Goal: Information Seeking & Learning: Learn about a topic

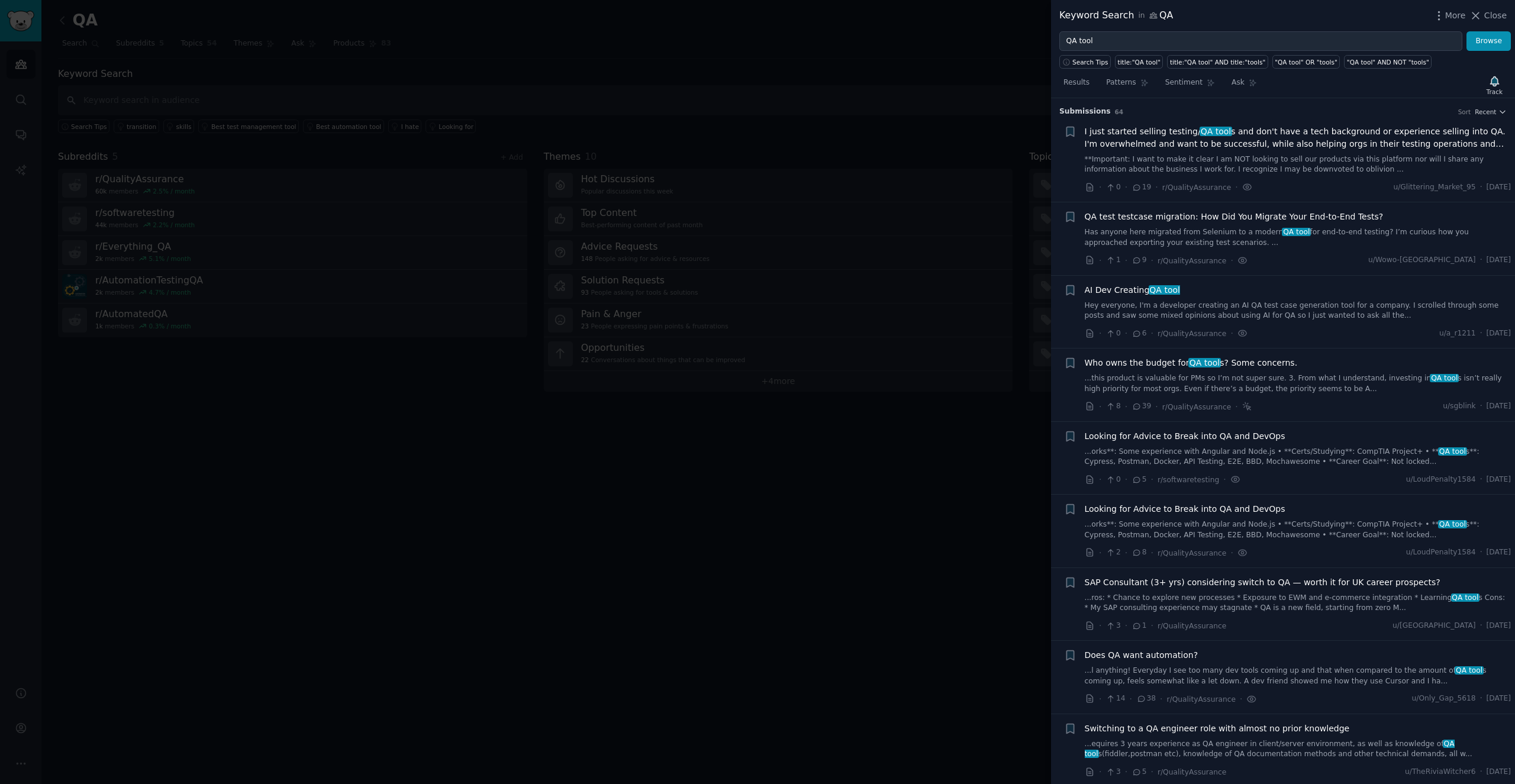
scroll to position [1398, 0]
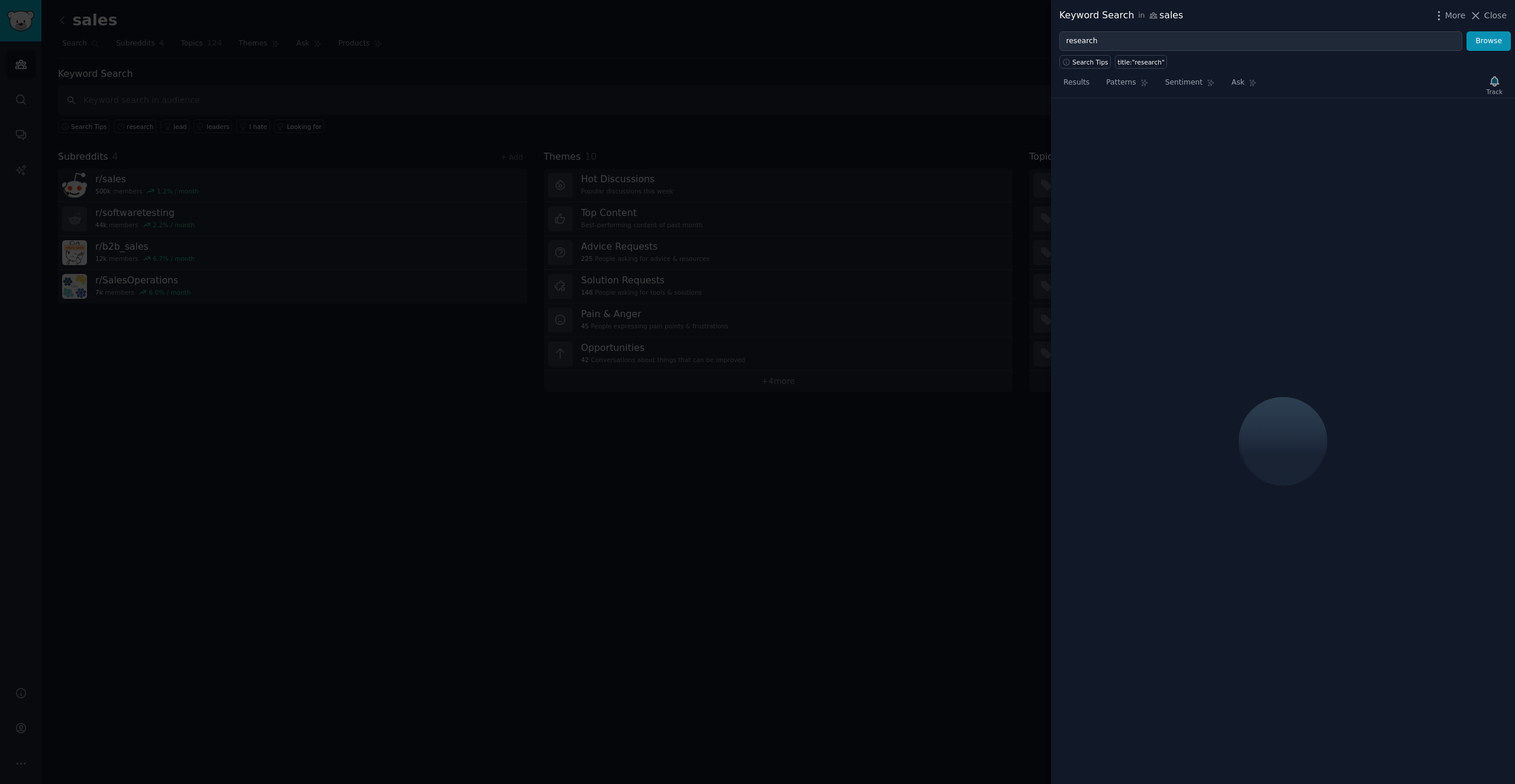
drag, startPoint x: 0, startPoint y: 0, endPoint x: 294, endPoint y: 407, distance: 502.1
click at [312, 447] on div at bounding box center [757, 392] width 1515 height 784
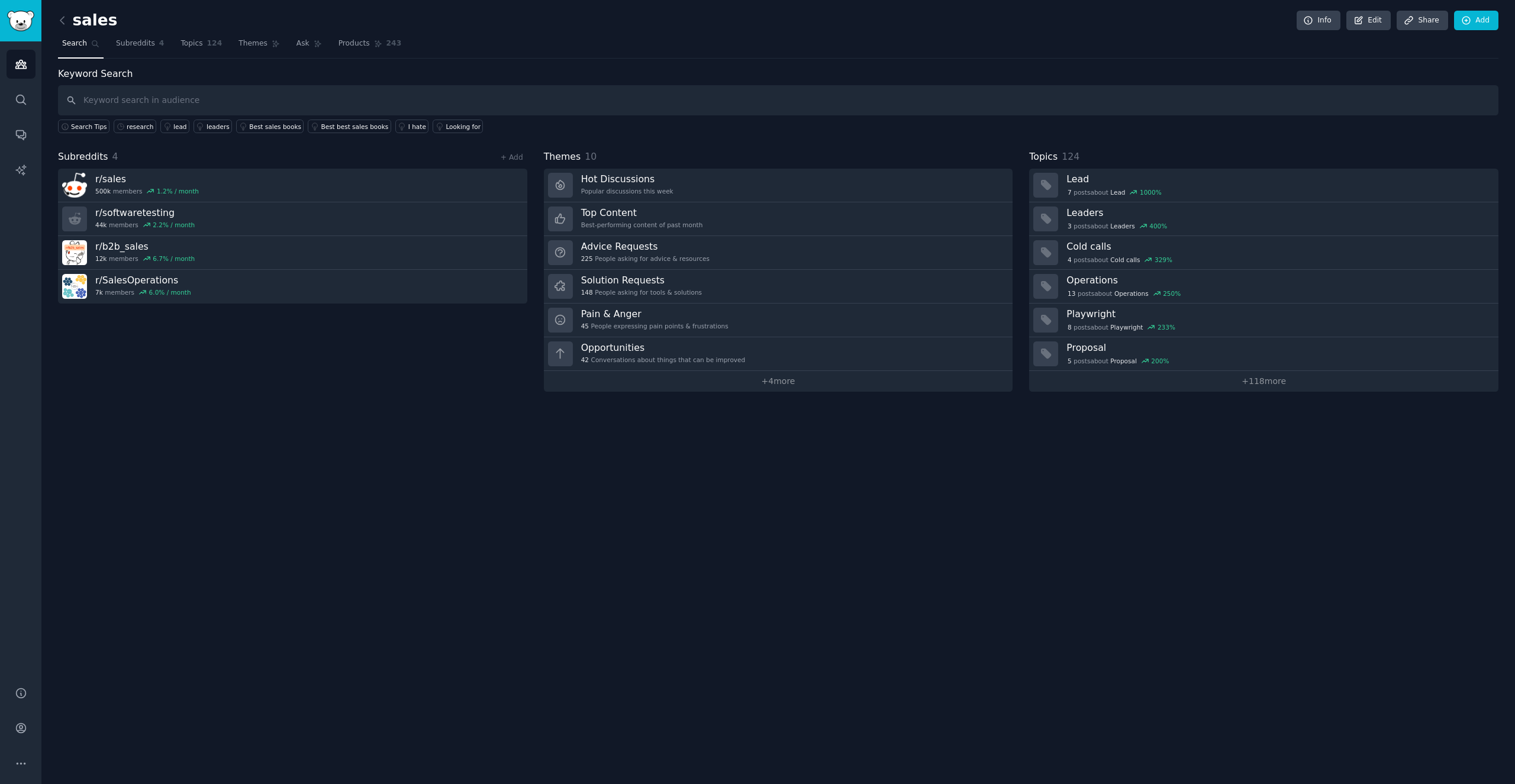
click at [57, 17] on div "sales Info Edit Share Add Search Subreddits 4 Topics 124 Themes Ask Products 24…" at bounding box center [778, 392] width 1474 height 784
click at [71, 21] on link at bounding box center [65, 21] width 15 height 19
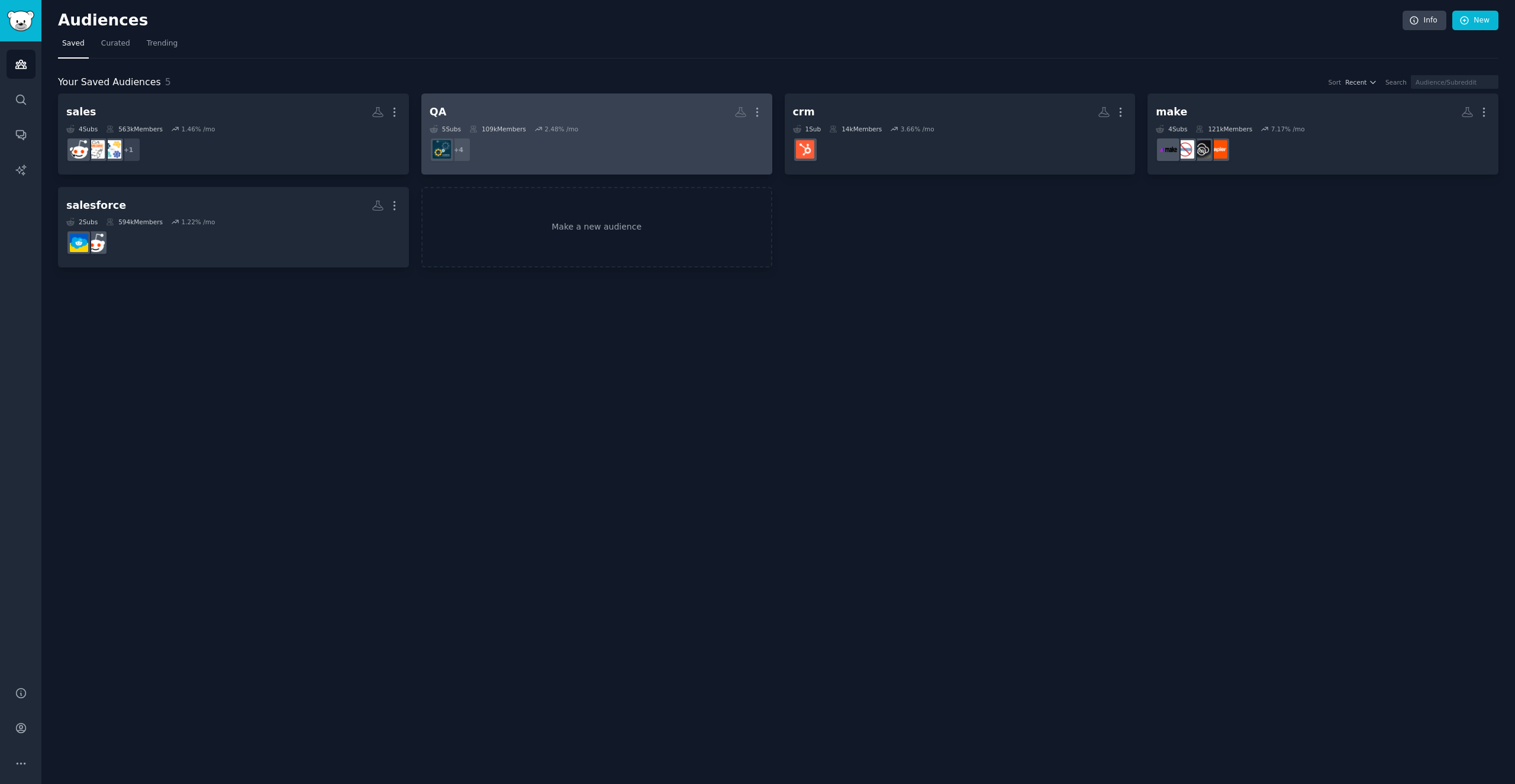
click at [464, 104] on h2 "QA Custom Audience More" at bounding box center [596, 112] width 334 height 21
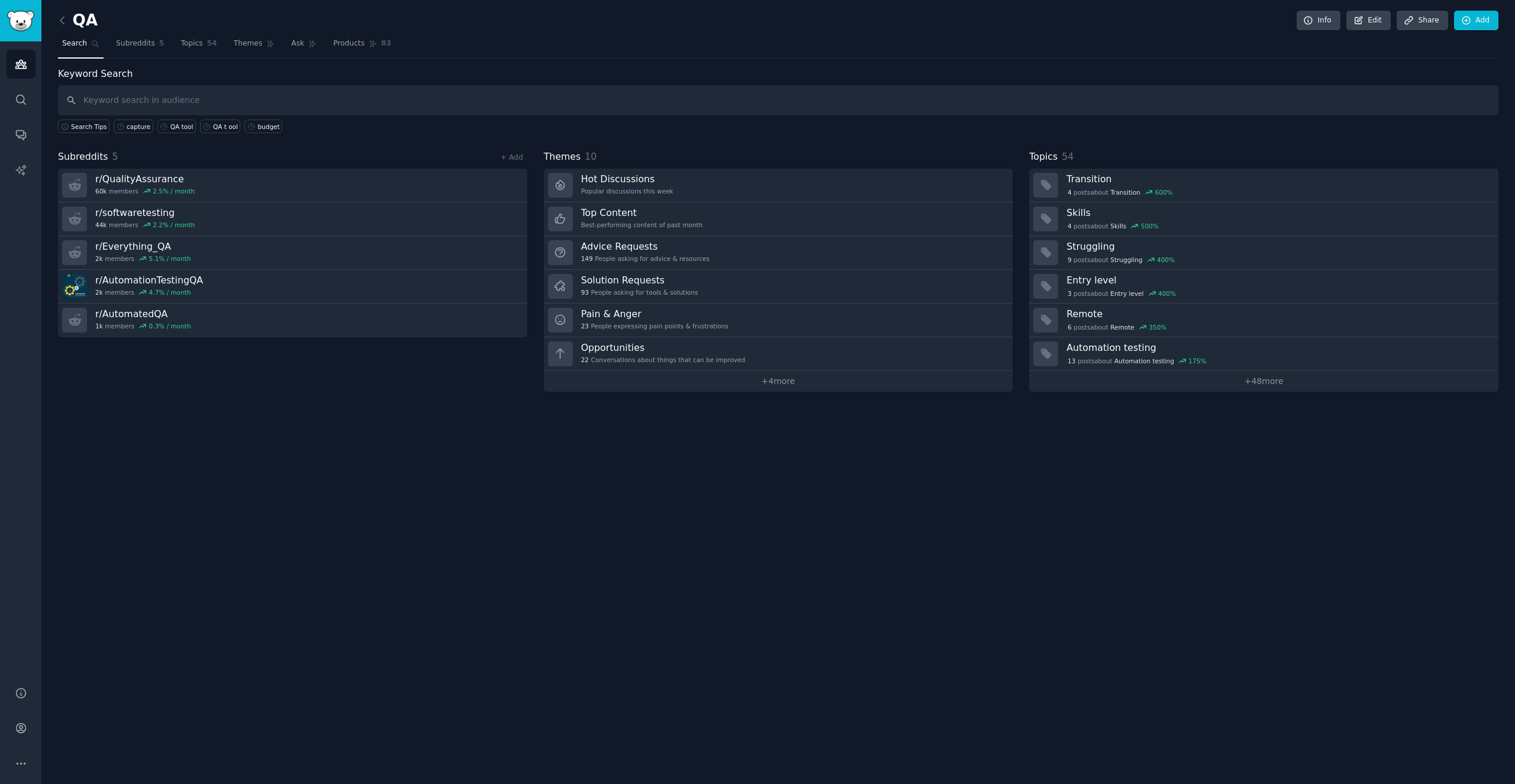
click at [450, 99] on input "text" at bounding box center [778, 100] width 1441 height 30
type input "QA tools"
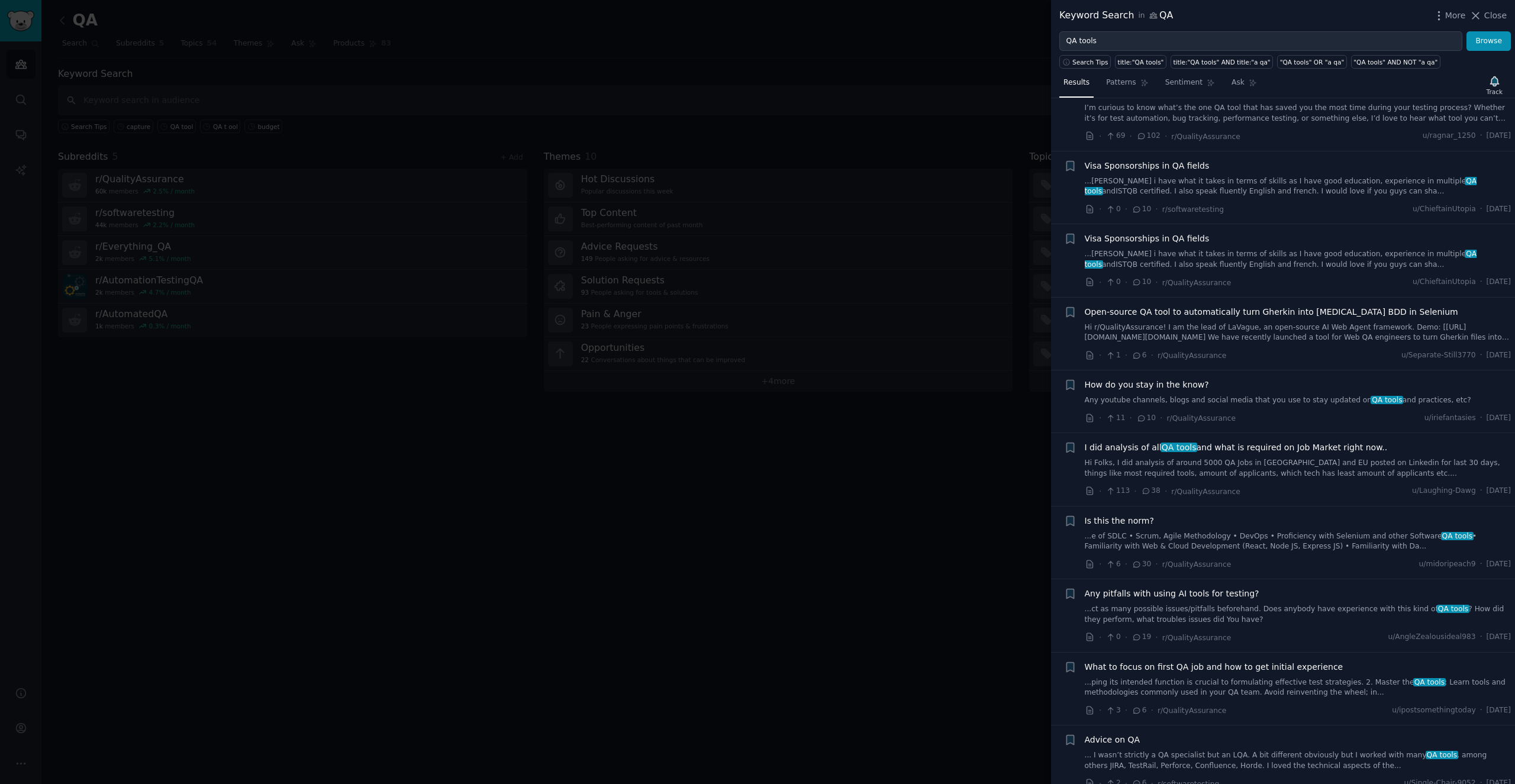
scroll to position [1988, 0]
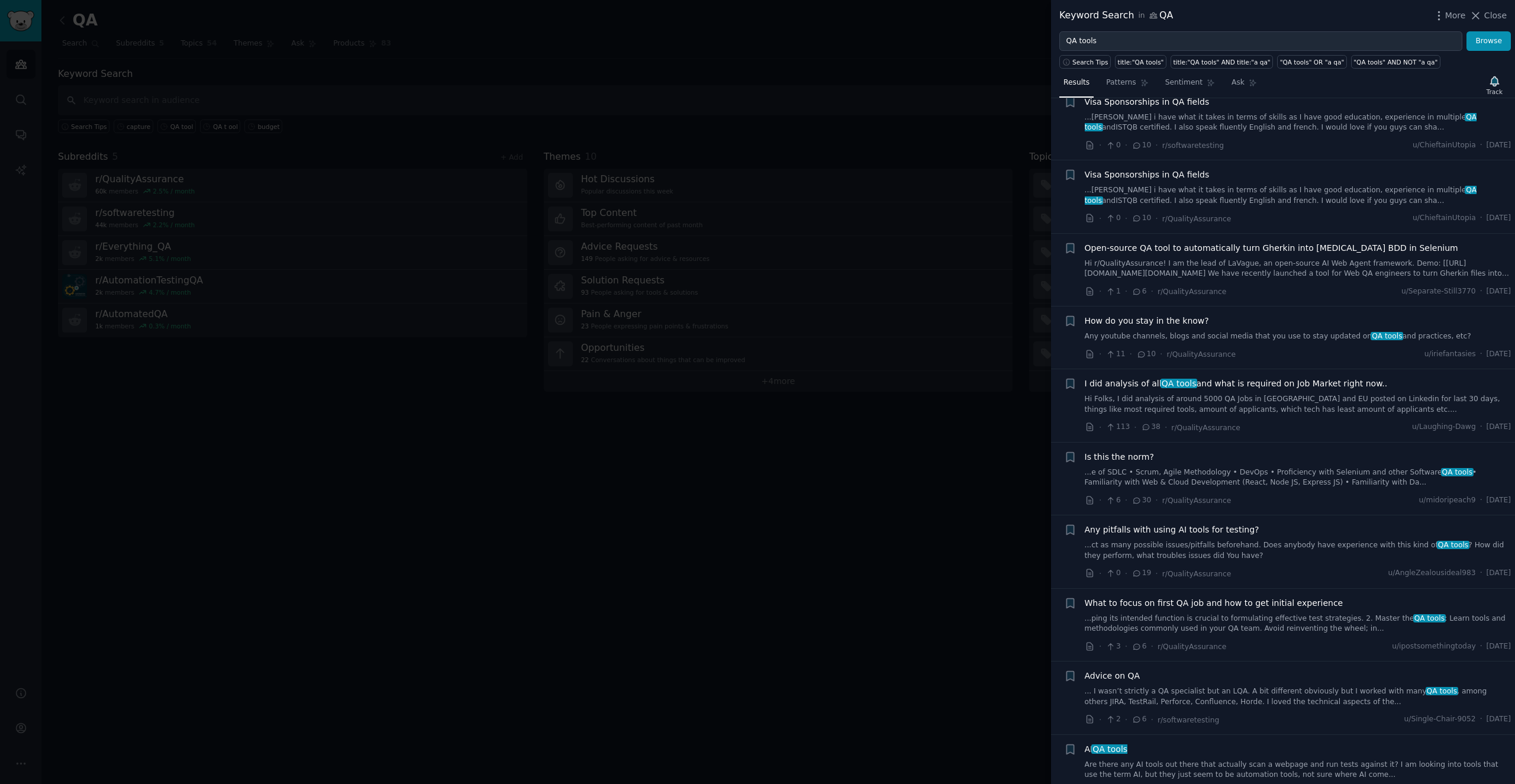
click at [1185, 379] on span "QA tools" at bounding box center [1179, 383] width 36 height 9
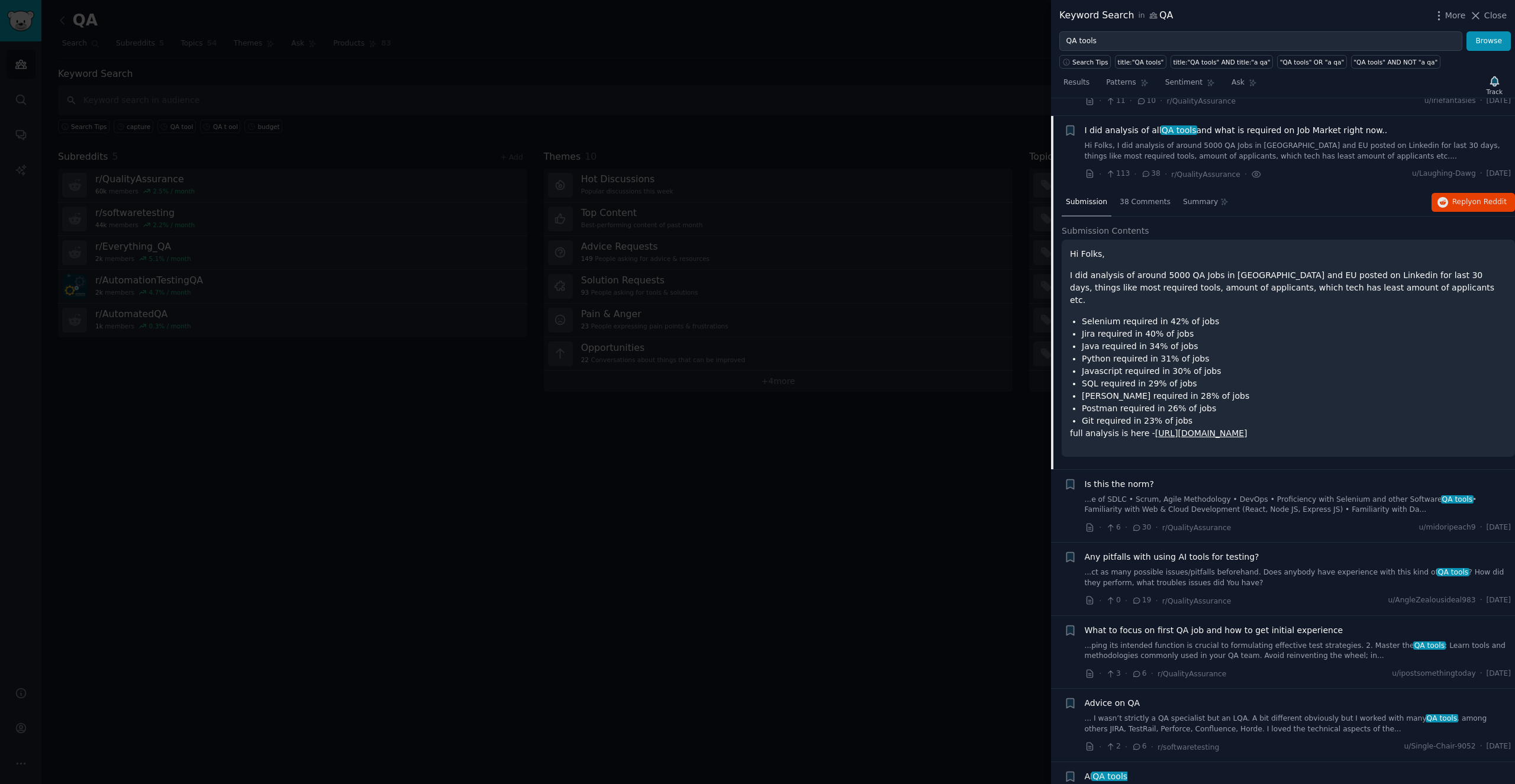
scroll to position [2242, 0]
click at [1445, 191] on button "Reply on Reddit" at bounding box center [1473, 201] width 84 height 19
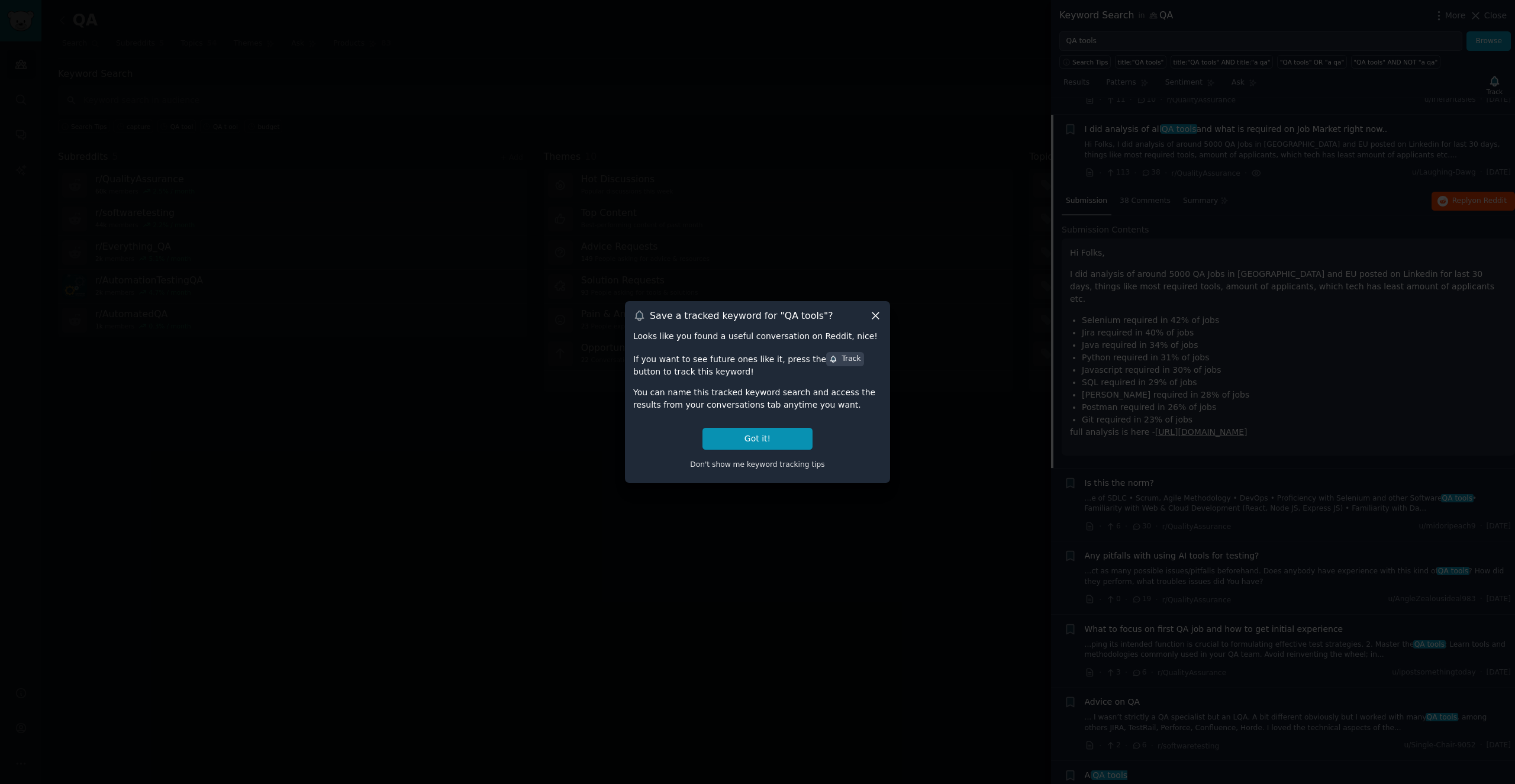
click at [874, 315] on icon at bounding box center [876, 315] width 12 height 12
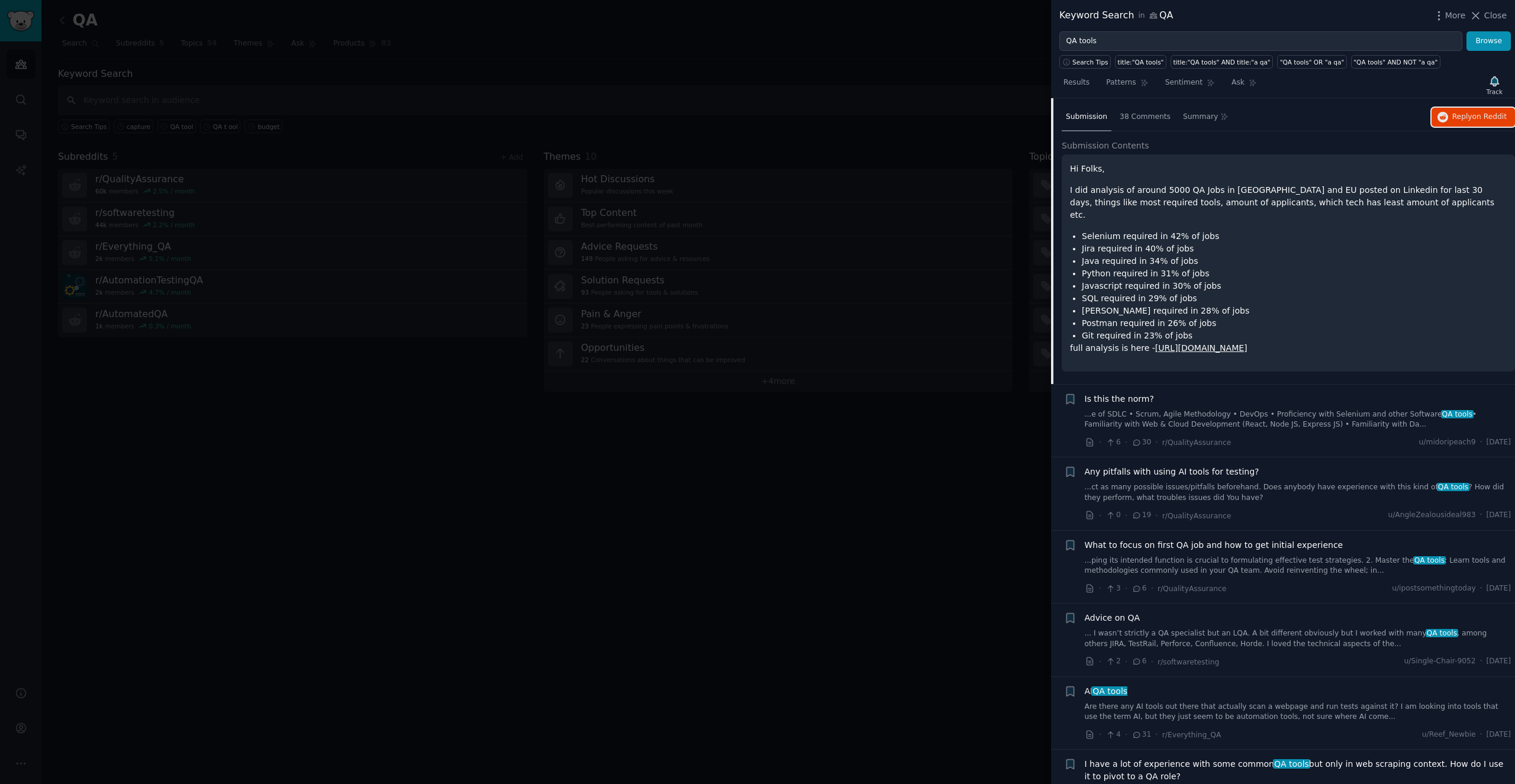
scroll to position [2374, 0]
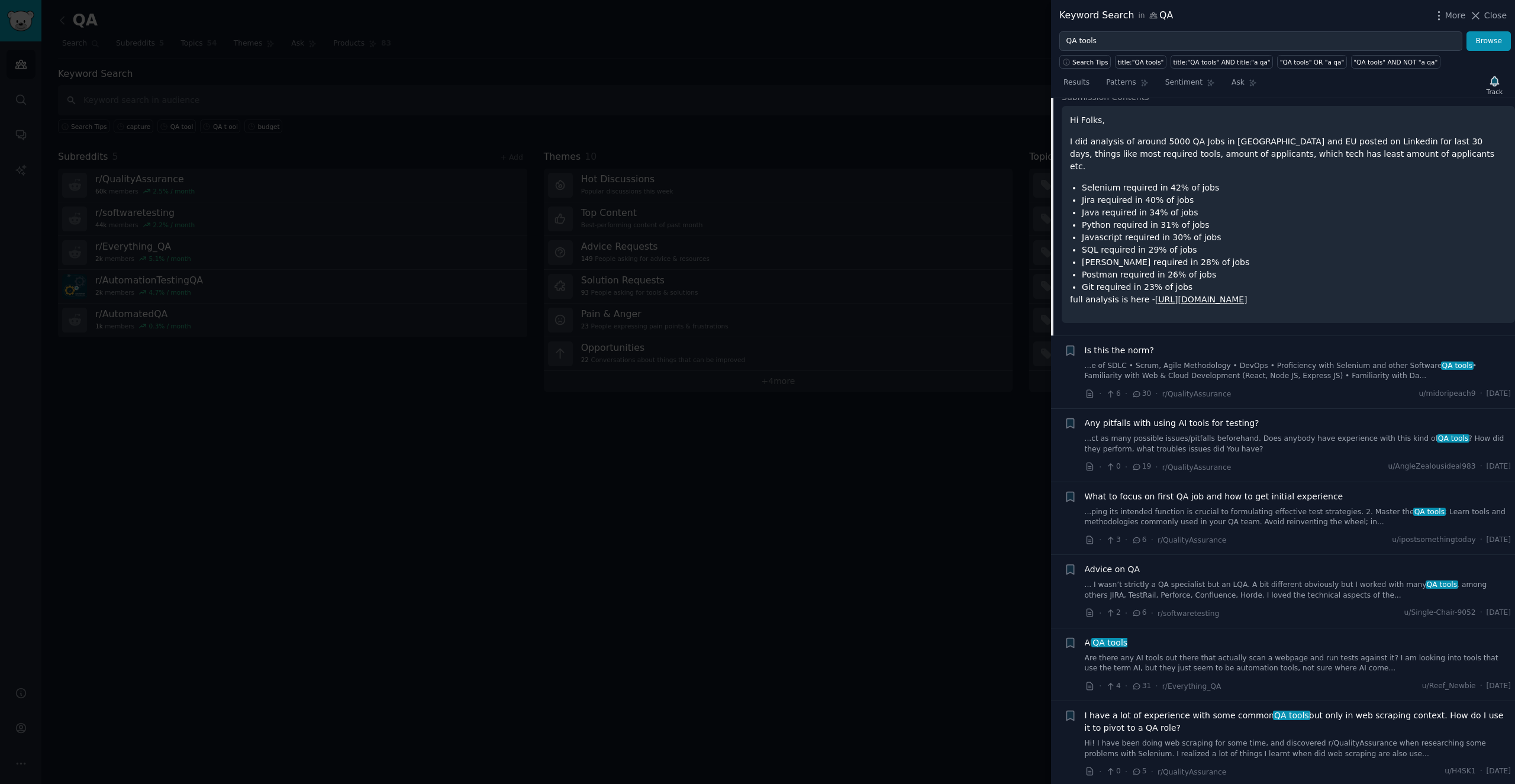
click at [1244, 434] on link "...ct as many possible issues/pitfalls beforehand. Does anybody have experience…" at bounding box center [1298, 444] width 427 height 21
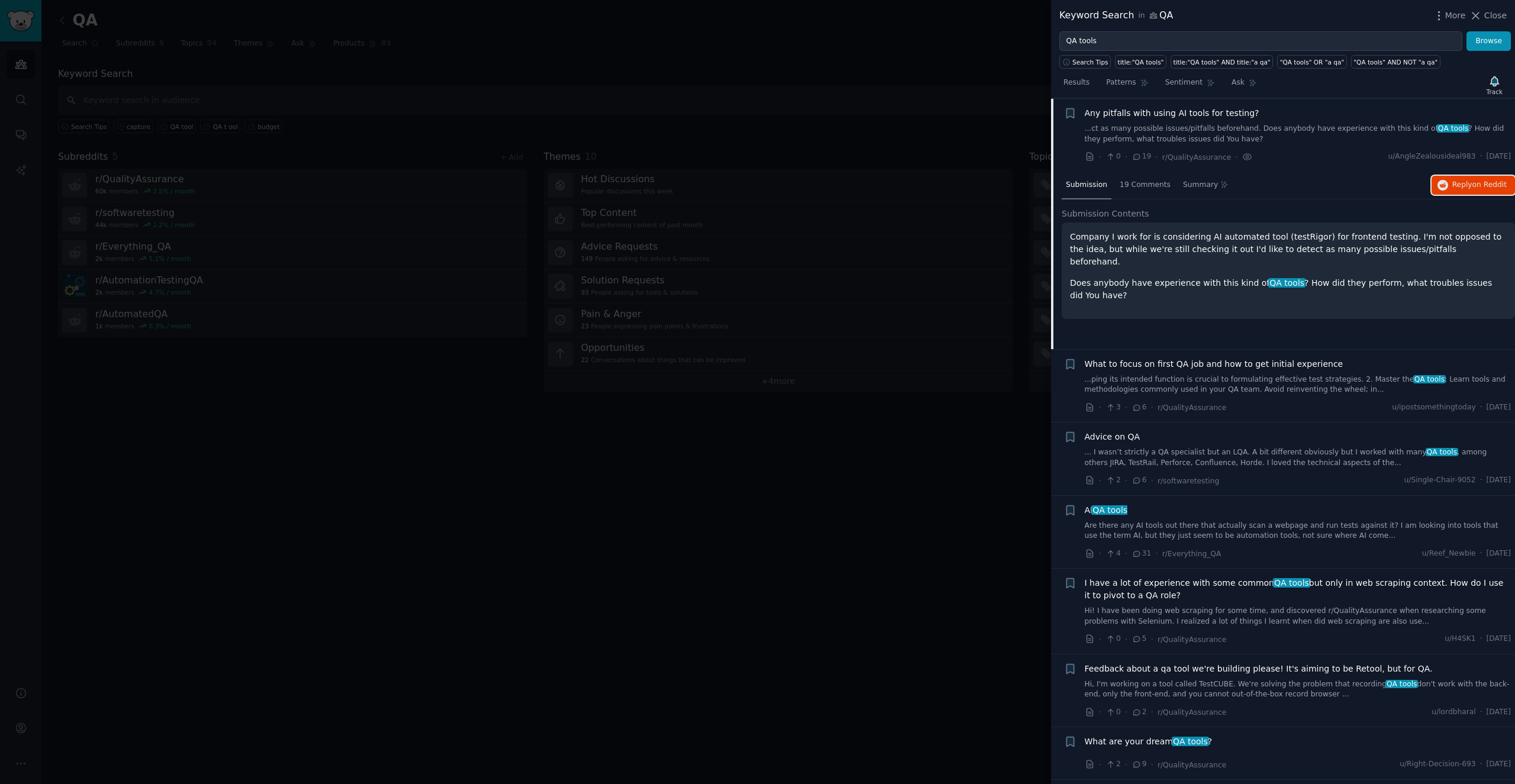
scroll to position [2454, 0]
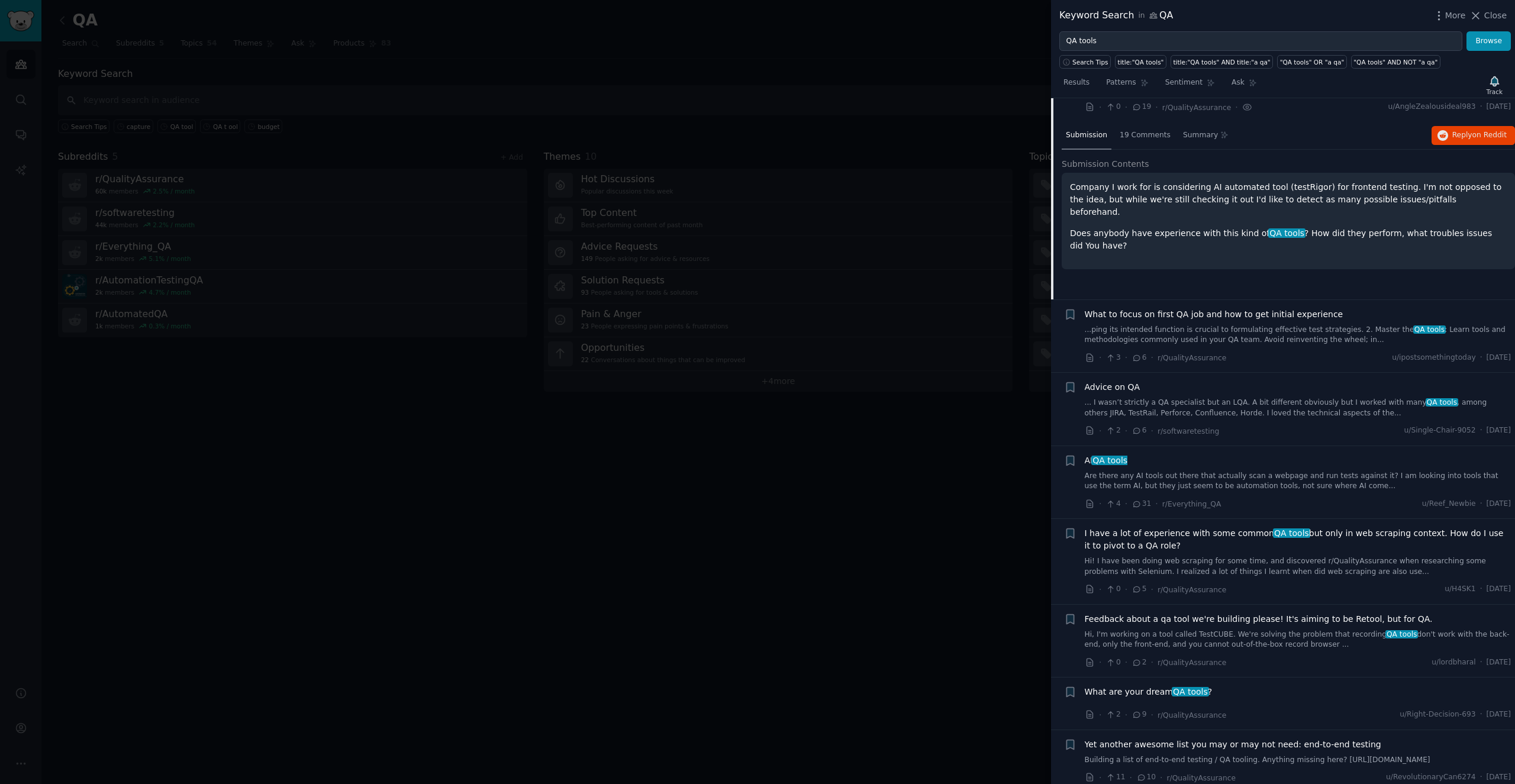
click at [1262, 471] on link "Are there any AI tools out there that actually scan a webpage and run tests aga…" at bounding box center [1298, 481] width 427 height 21
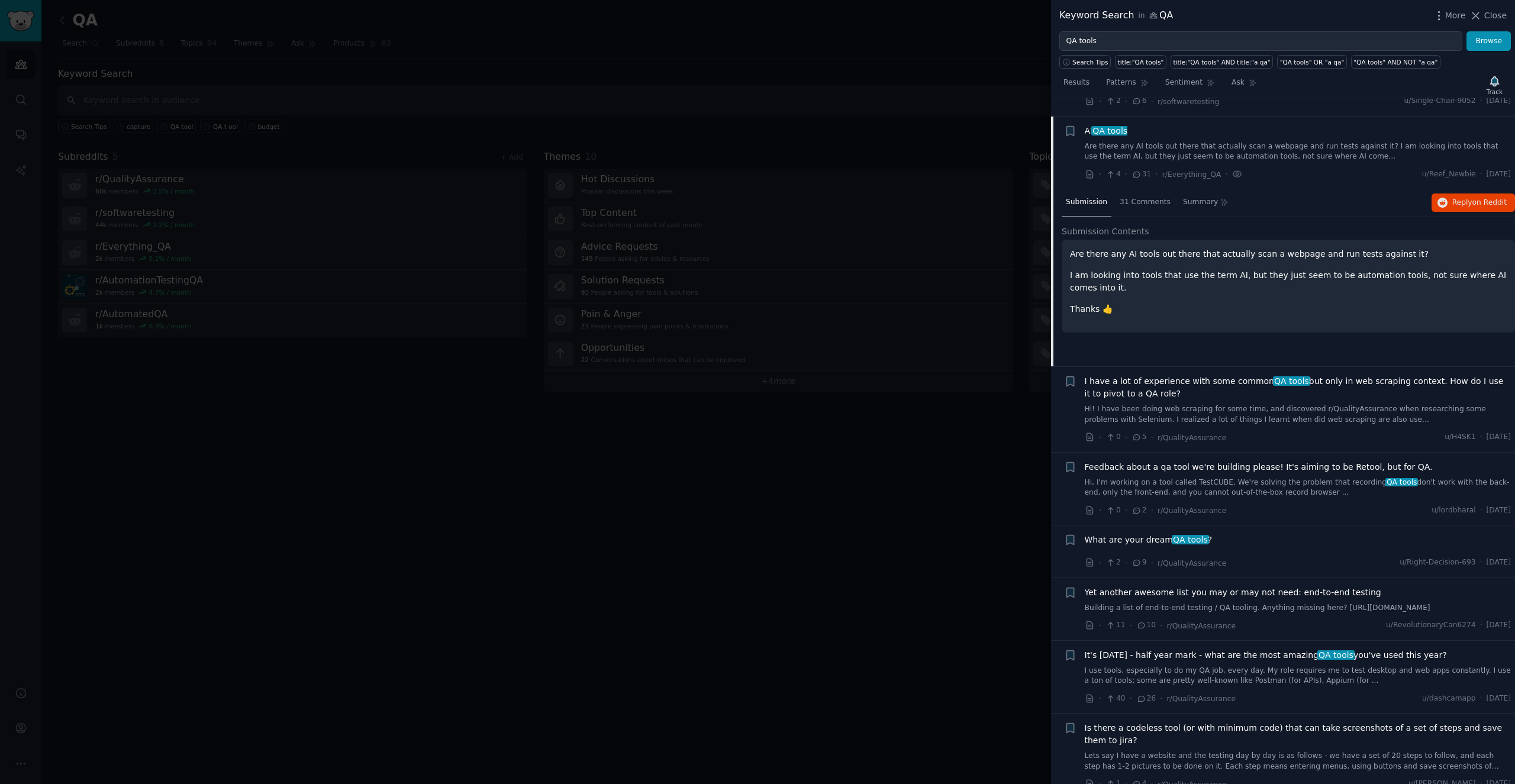
scroll to position [2607, 0]
click at [1462, 193] on button "Reply on Reddit" at bounding box center [1473, 202] width 84 height 19
click at [1186, 535] on span "QA tools" at bounding box center [1190, 539] width 36 height 9
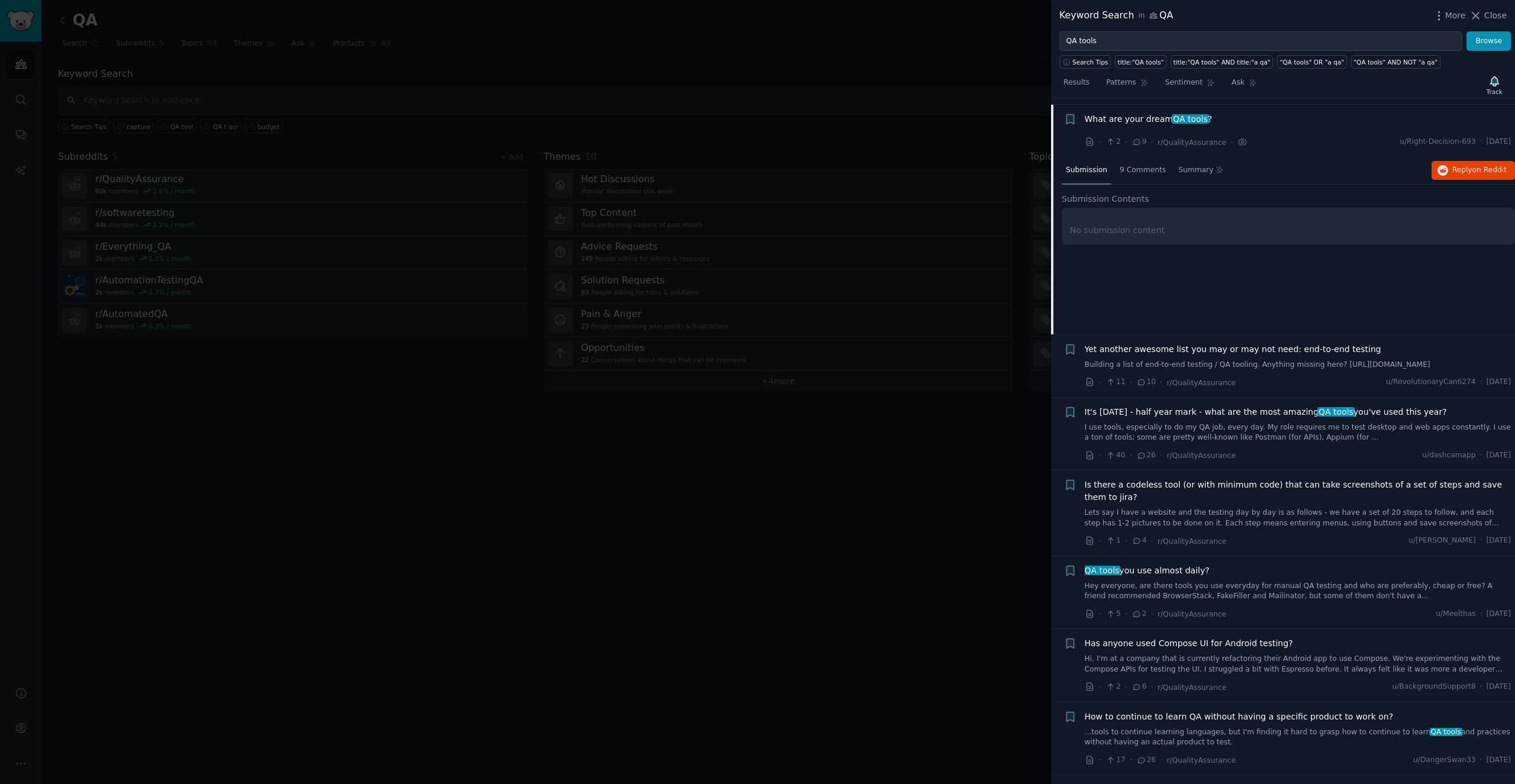
scroll to position [2850, 0]
click at [1452, 164] on span "Reply on Reddit" at bounding box center [1479, 170] width 54 height 11
